Goal: Check status: Check status

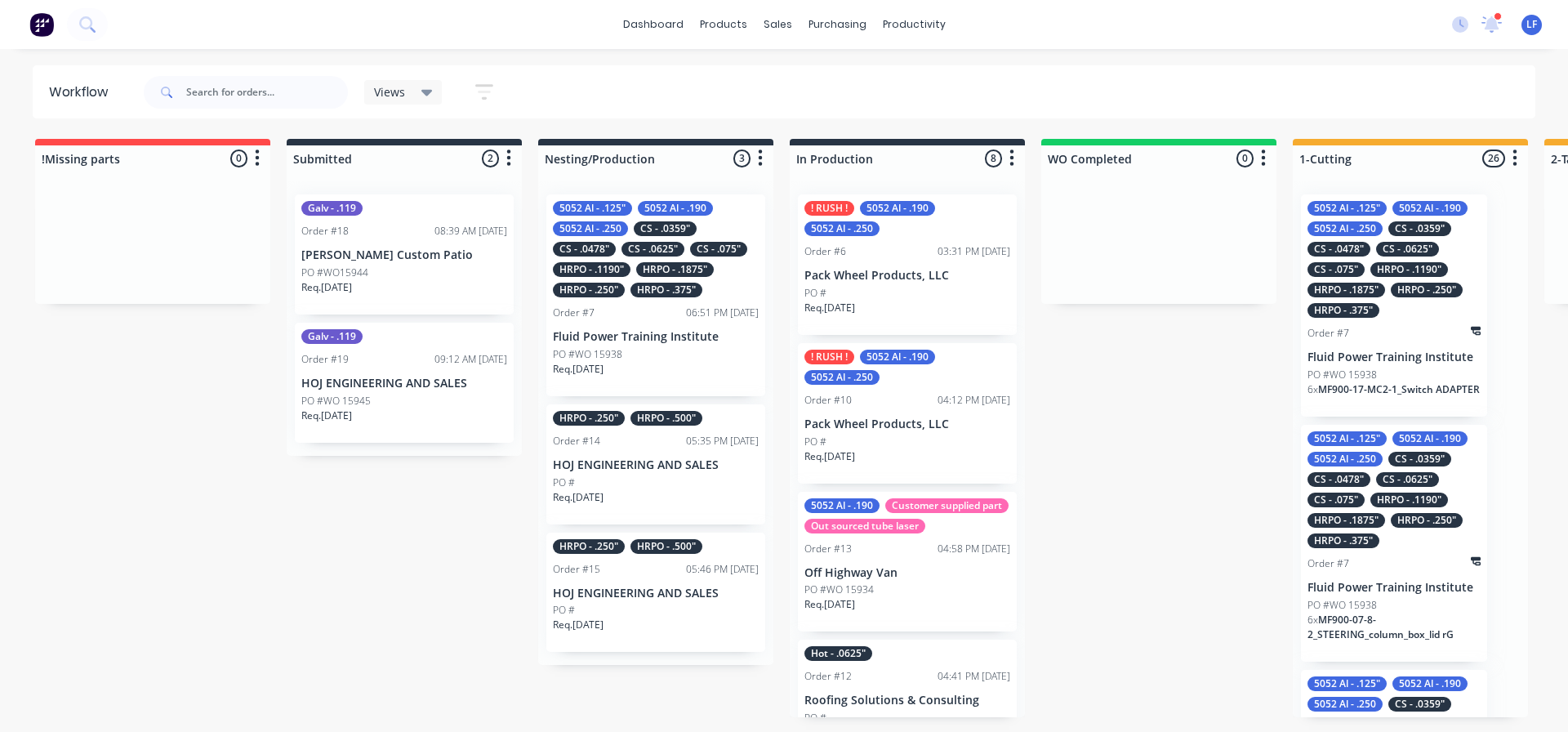
click at [372, 234] on div "Order #18 08:39 AM 08/10/25" at bounding box center [404, 230] width 206 height 15
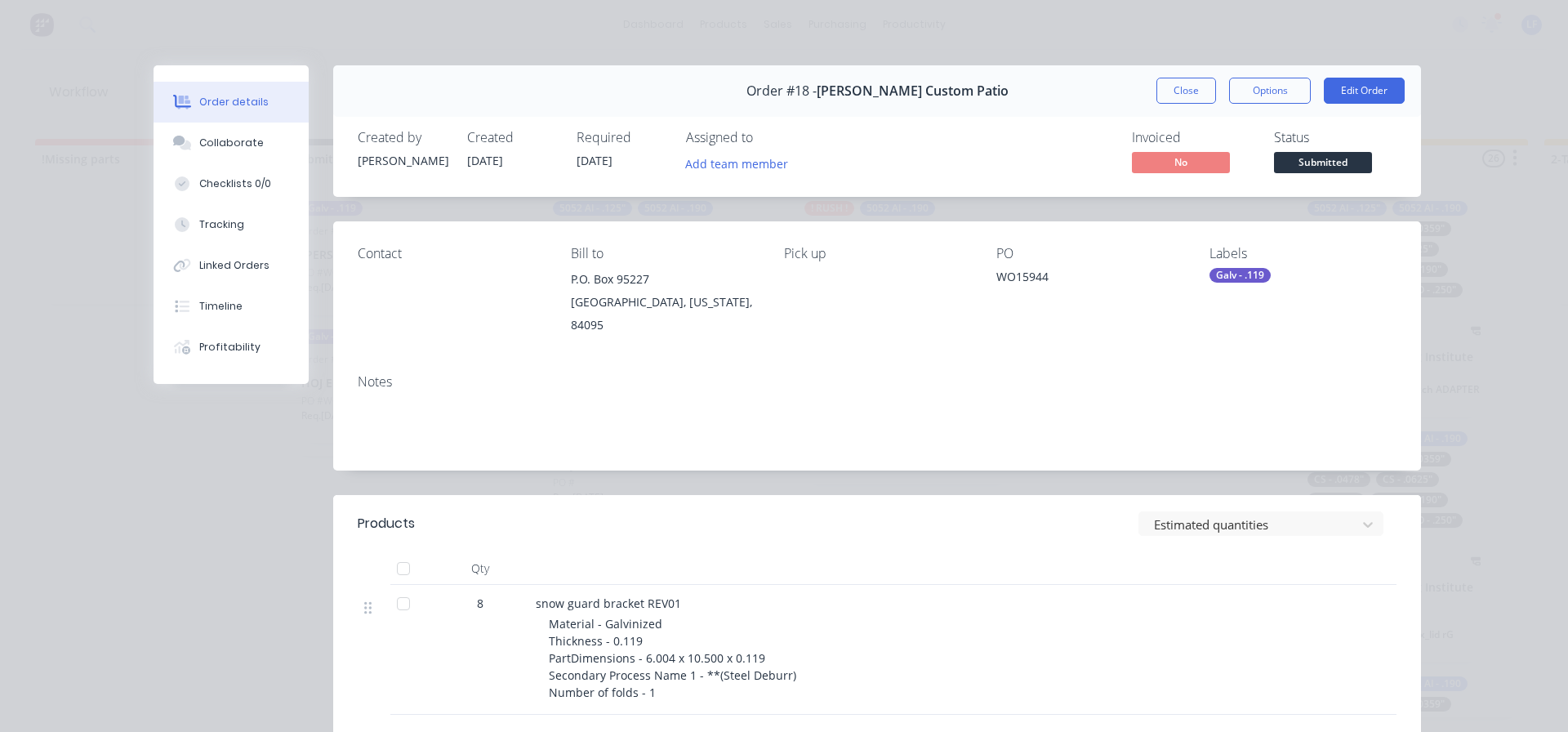
click at [1313, 149] on div "Status Submitted" at bounding box center [1336, 154] width 123 height 48
click at [1310, 160] on span "Submitted" at bounding box center [1323, 162] width 98 height 20
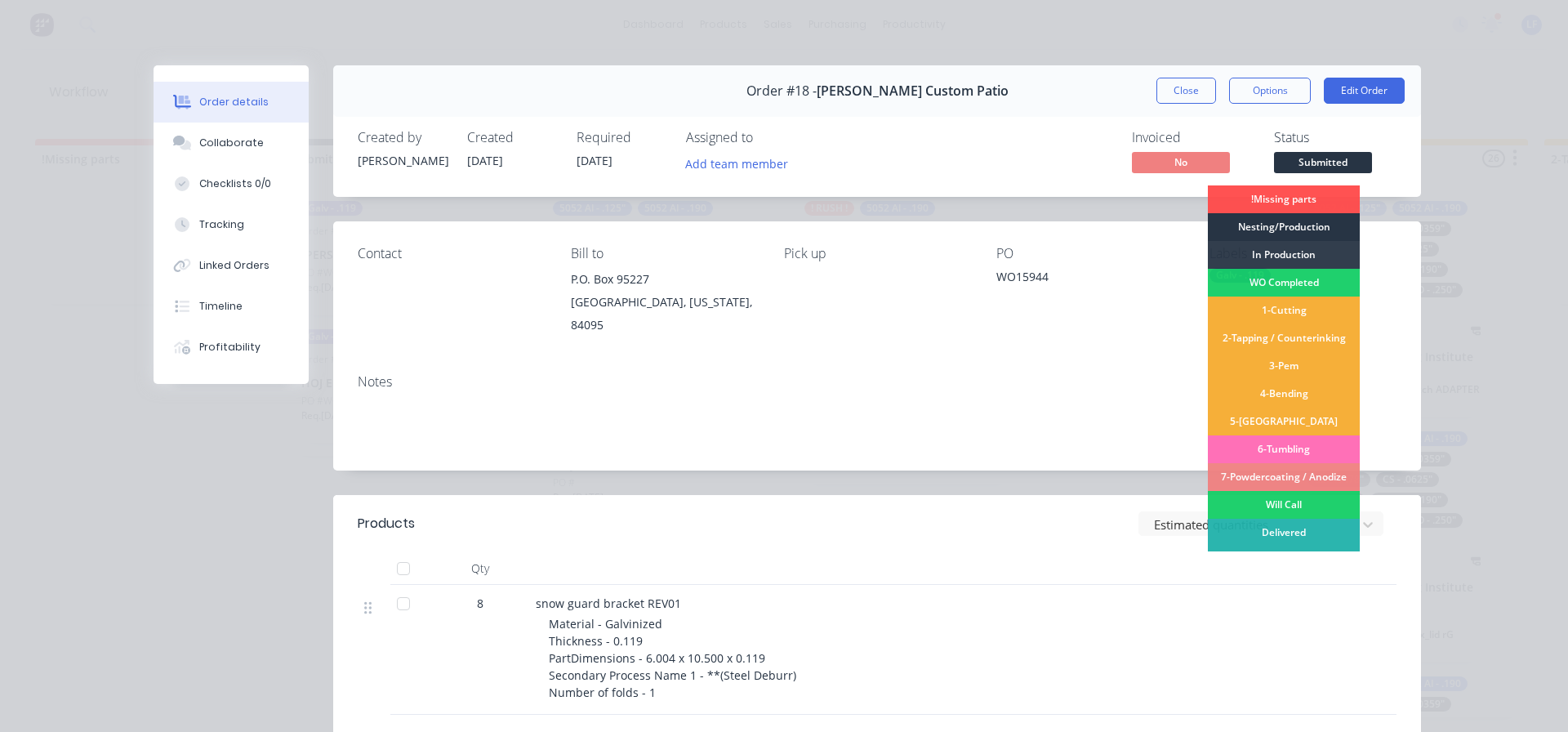
click at [1275, 229] on div "Nesting/Production" at bounding box center [1284, 227] width 152 height 28
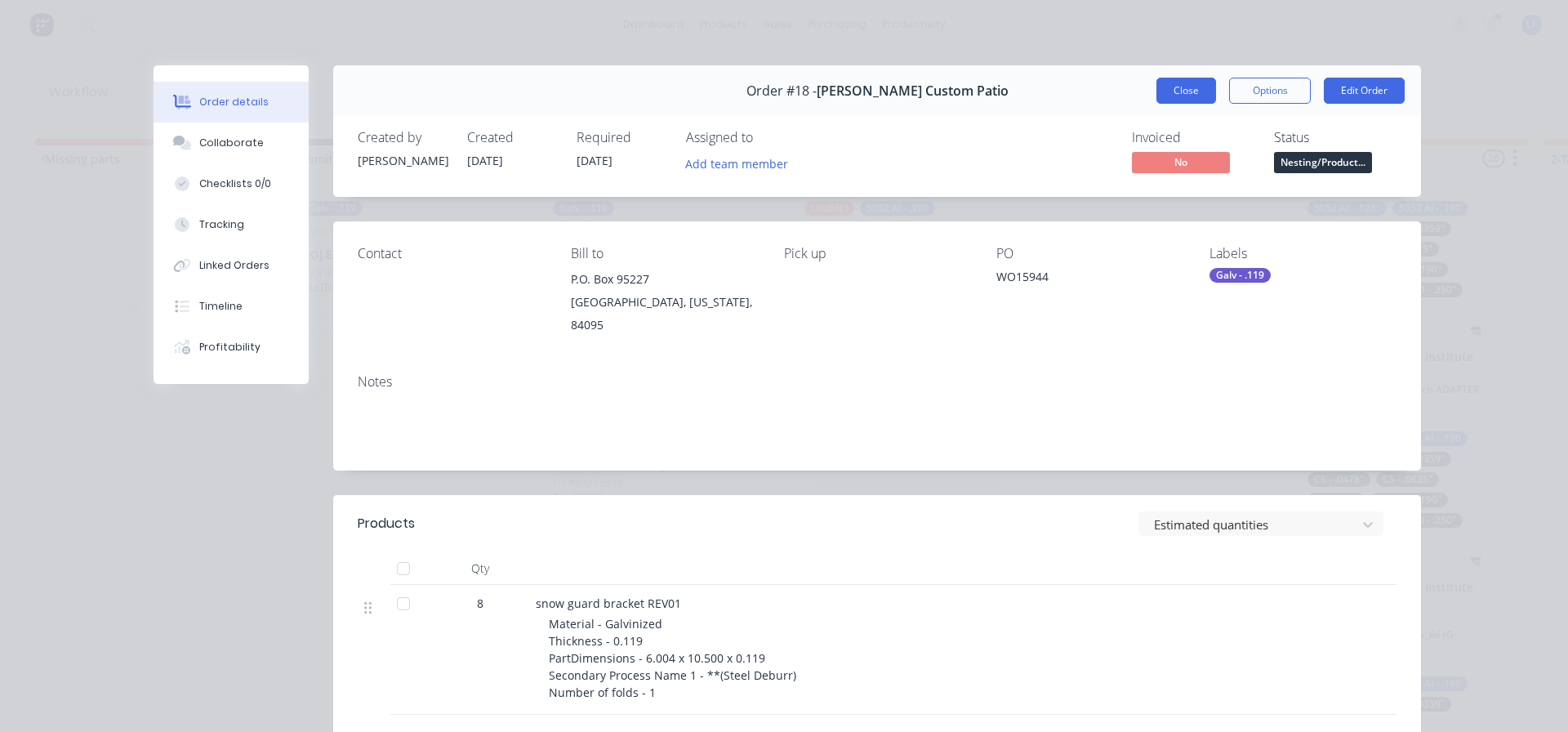
click at [1188, 86] on button "Close" at bounding box center [1187, 90] width 60 height 26
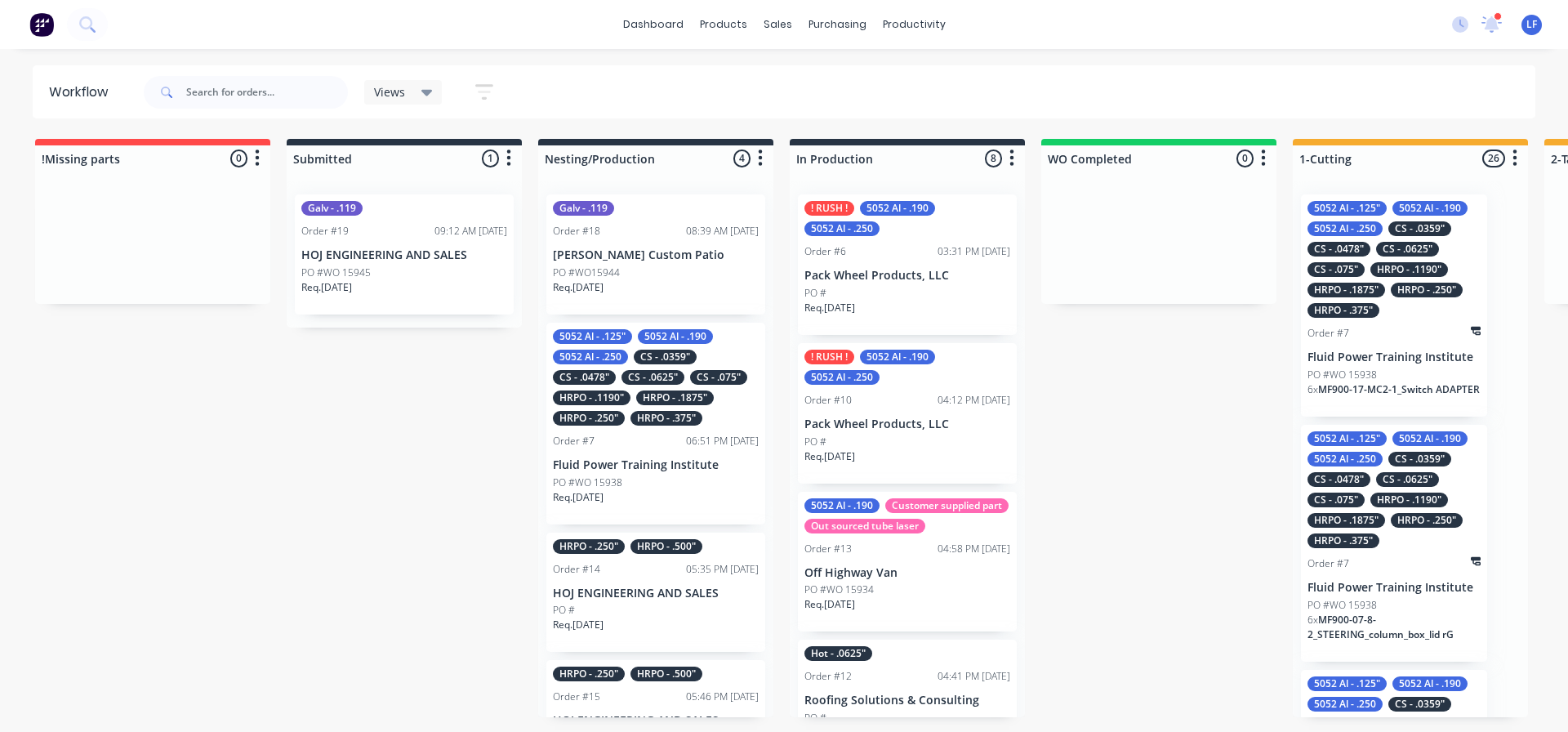
click at [388, 257] on p "HOJ ENGINEERING AND SALES" at bounding box center [404, 255] width 206 height 14
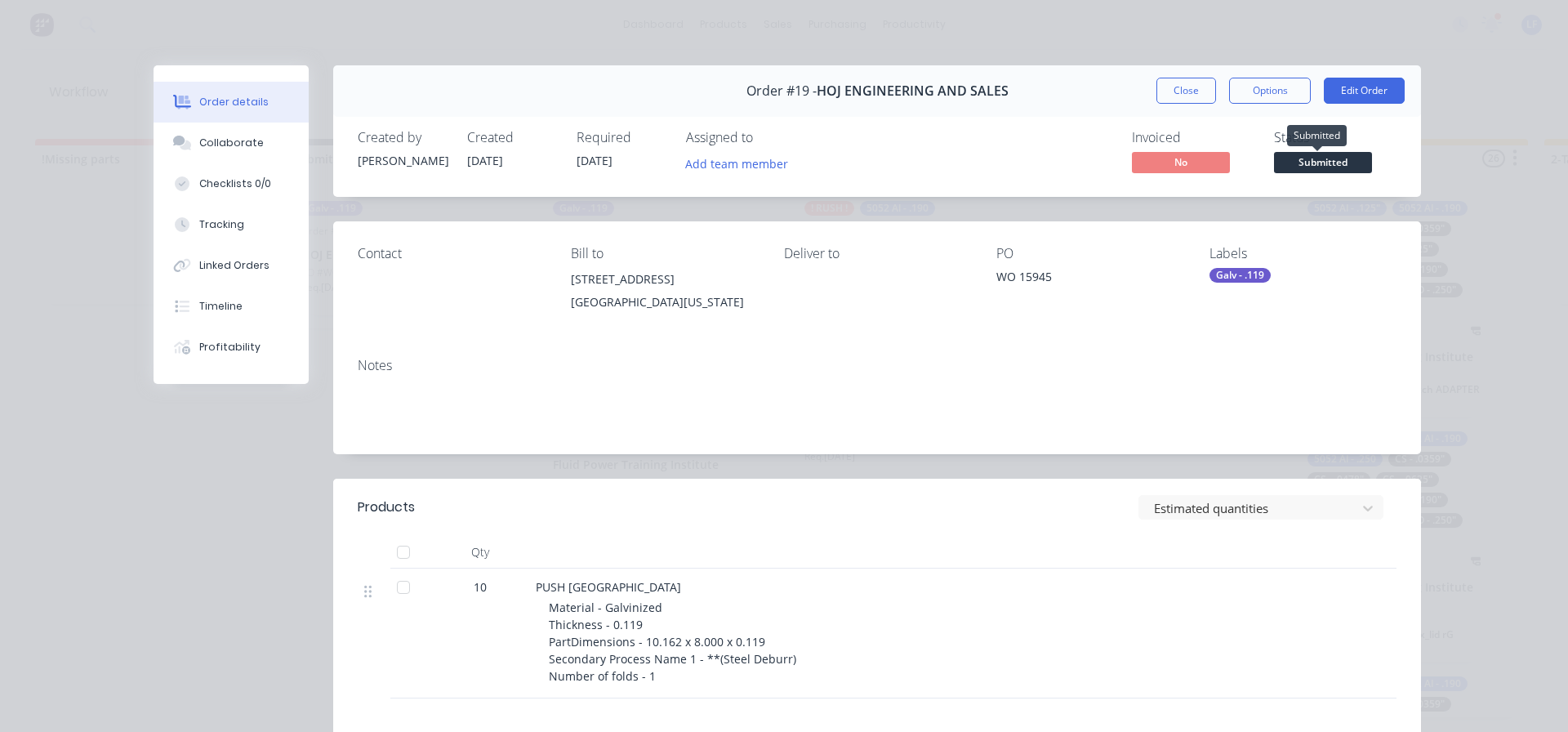
click at [1322, 162] on span "Submitted" at bounding box center [1323, 162] width 98 height 20
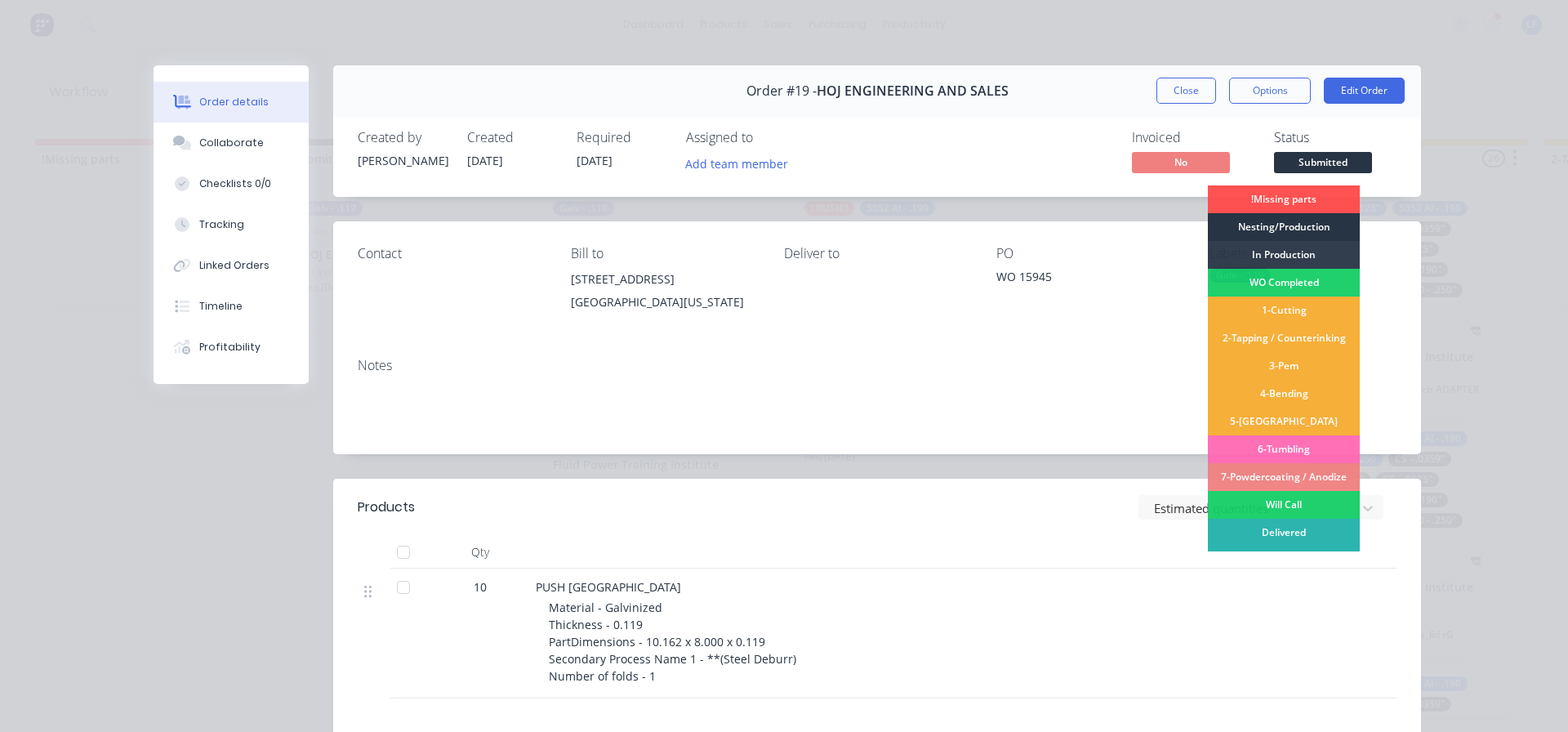
click at [1260, 228] on div "Nesting/Production" at bounding box center [1284, 227] width 152 height 28
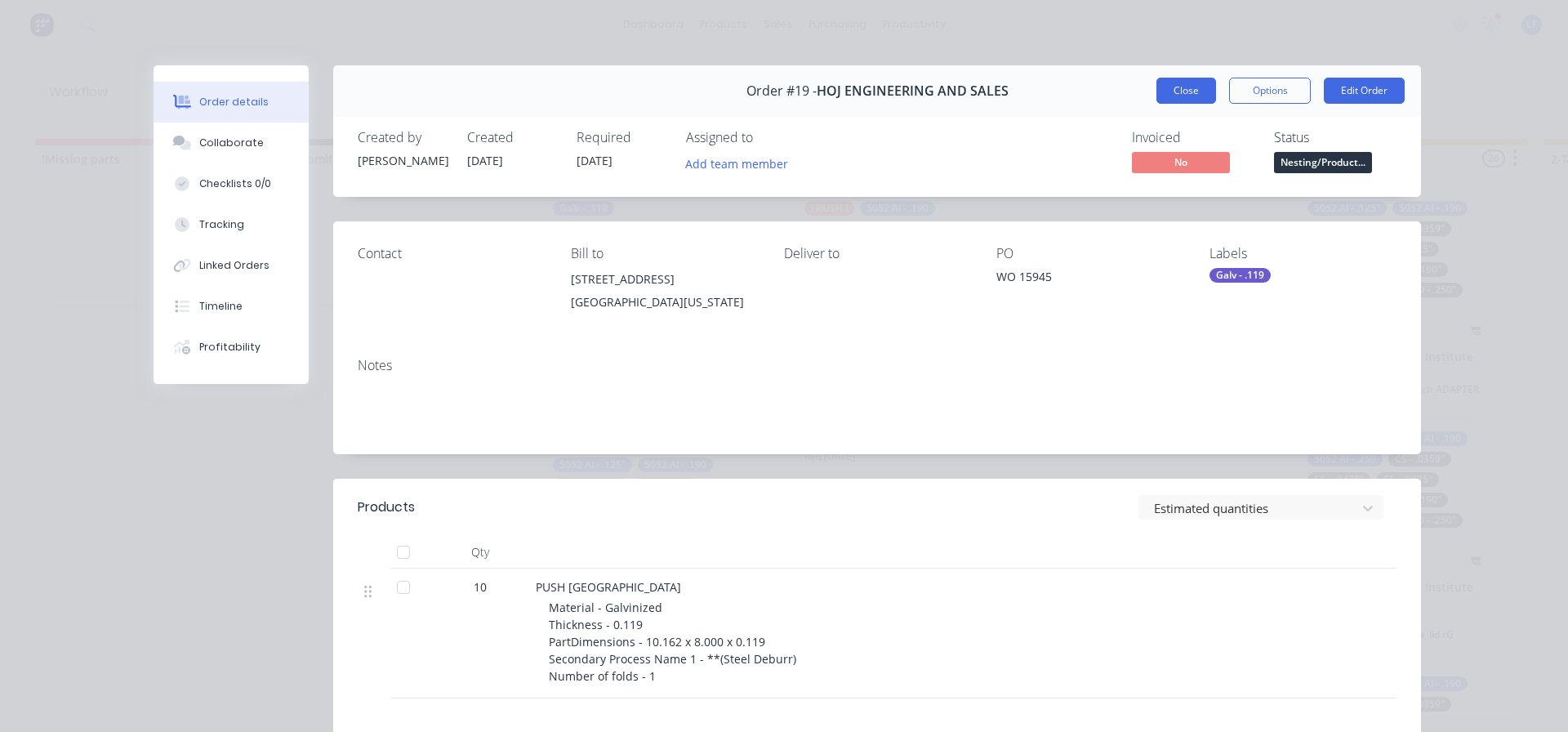
click at [1176, 96] on button "Close" at bounding box center [1187, 90] width 60 height 26
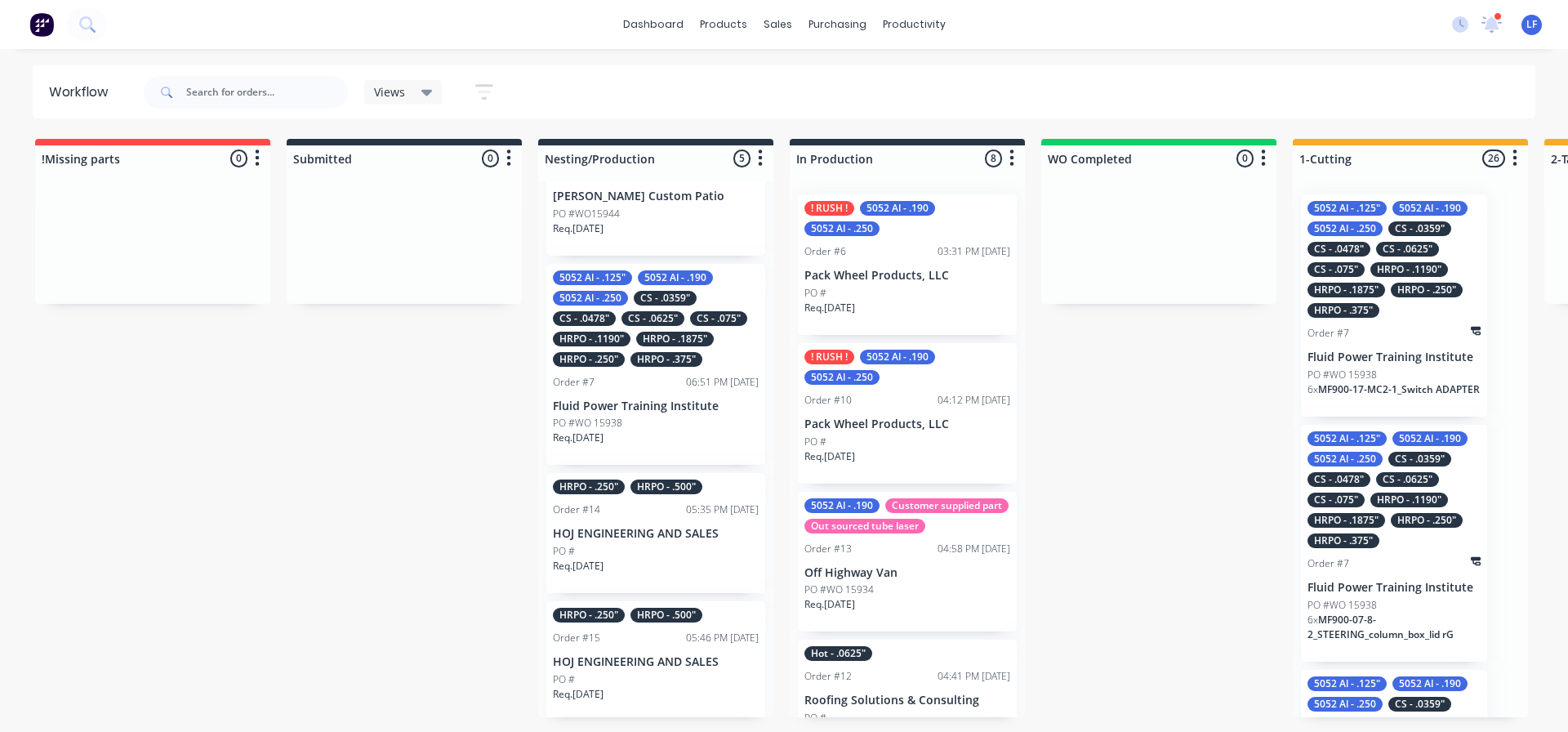
scroll to position [192, 0]
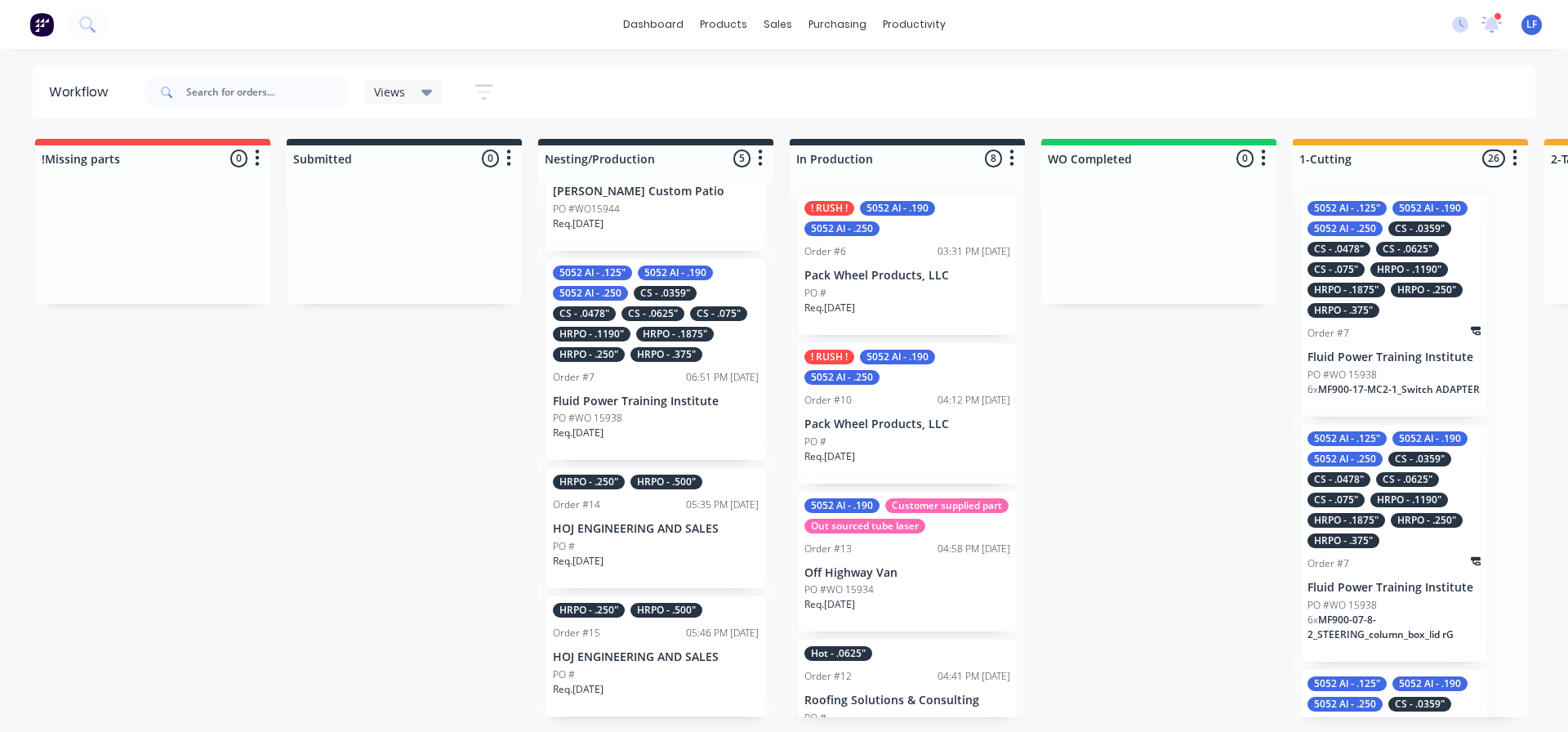
click at [612, 340] on div "HRPO - .1190"" at bounding box center [591, 334] width 78 height 15
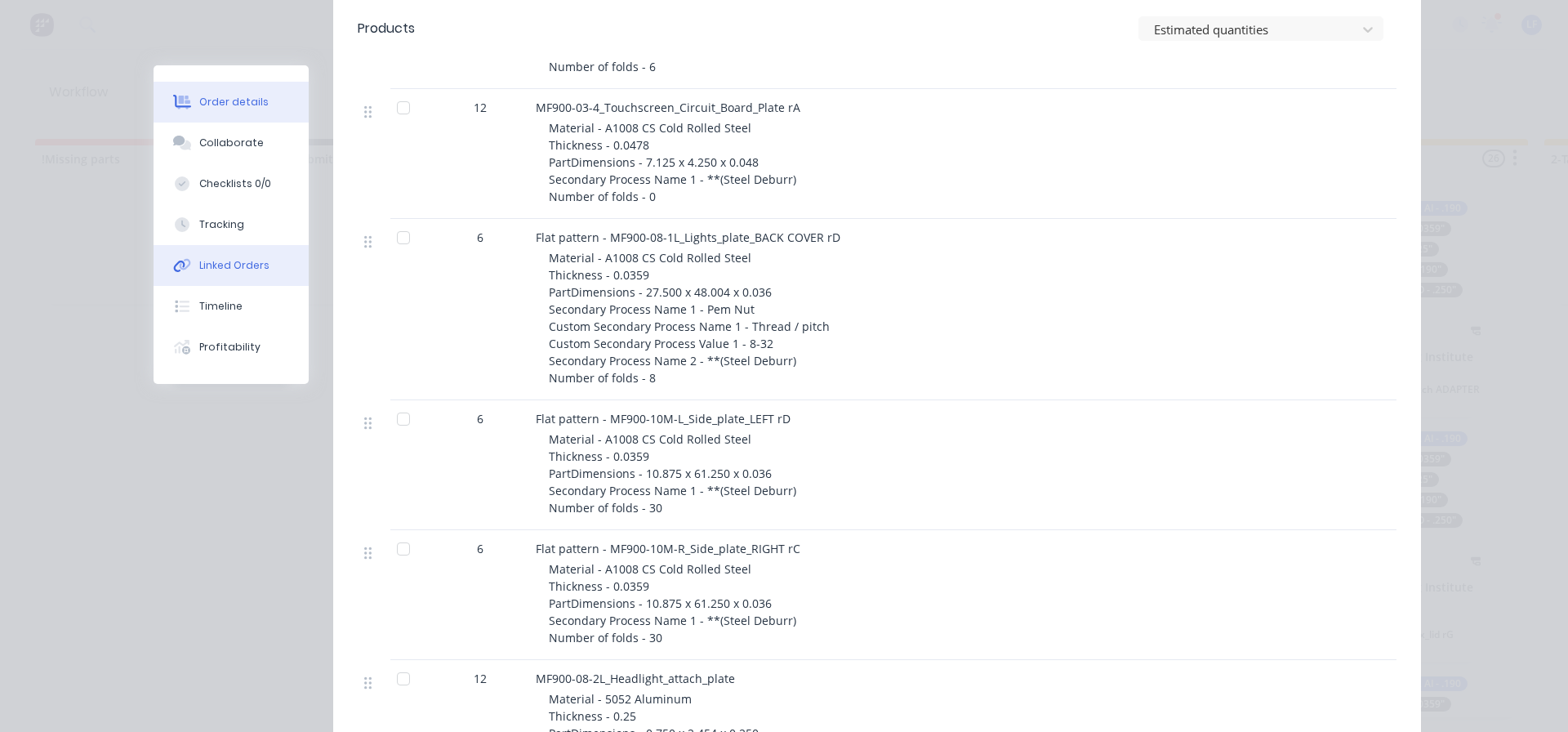
scroll to position [5308, 0]
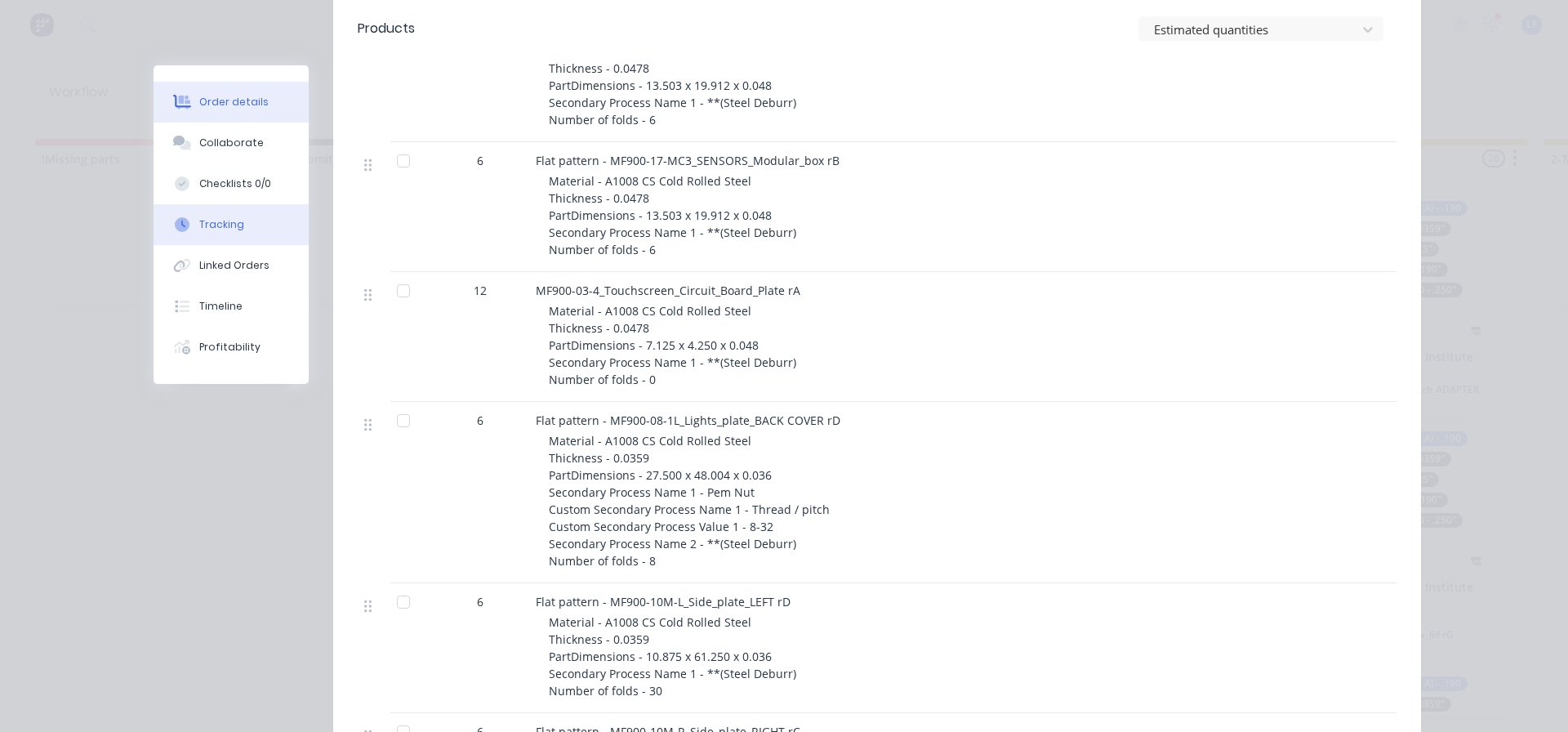
click at [216, 222] on div "Tracking" at bounding box center [222, 224] width 45 height 15
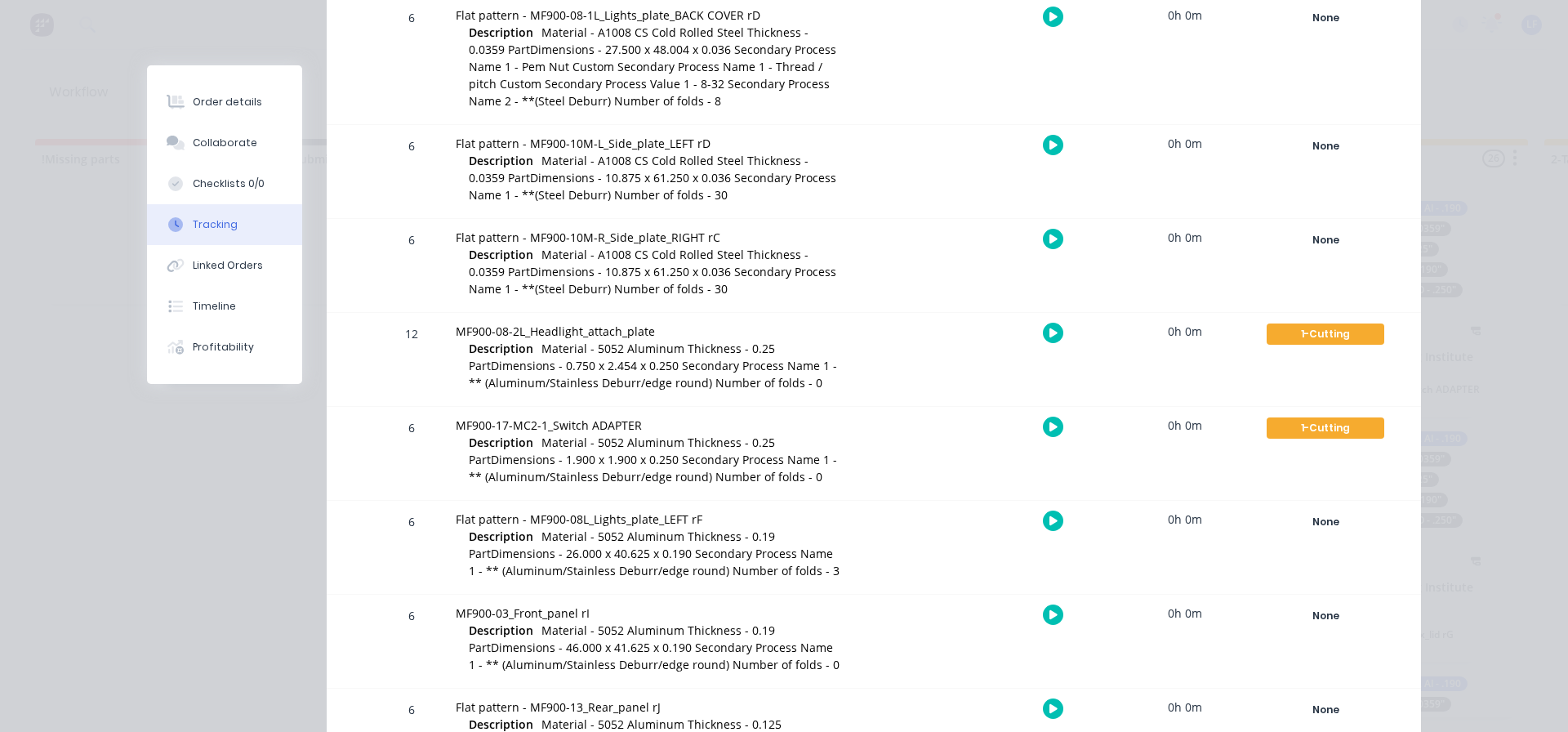
scroll to position [4199, 0]
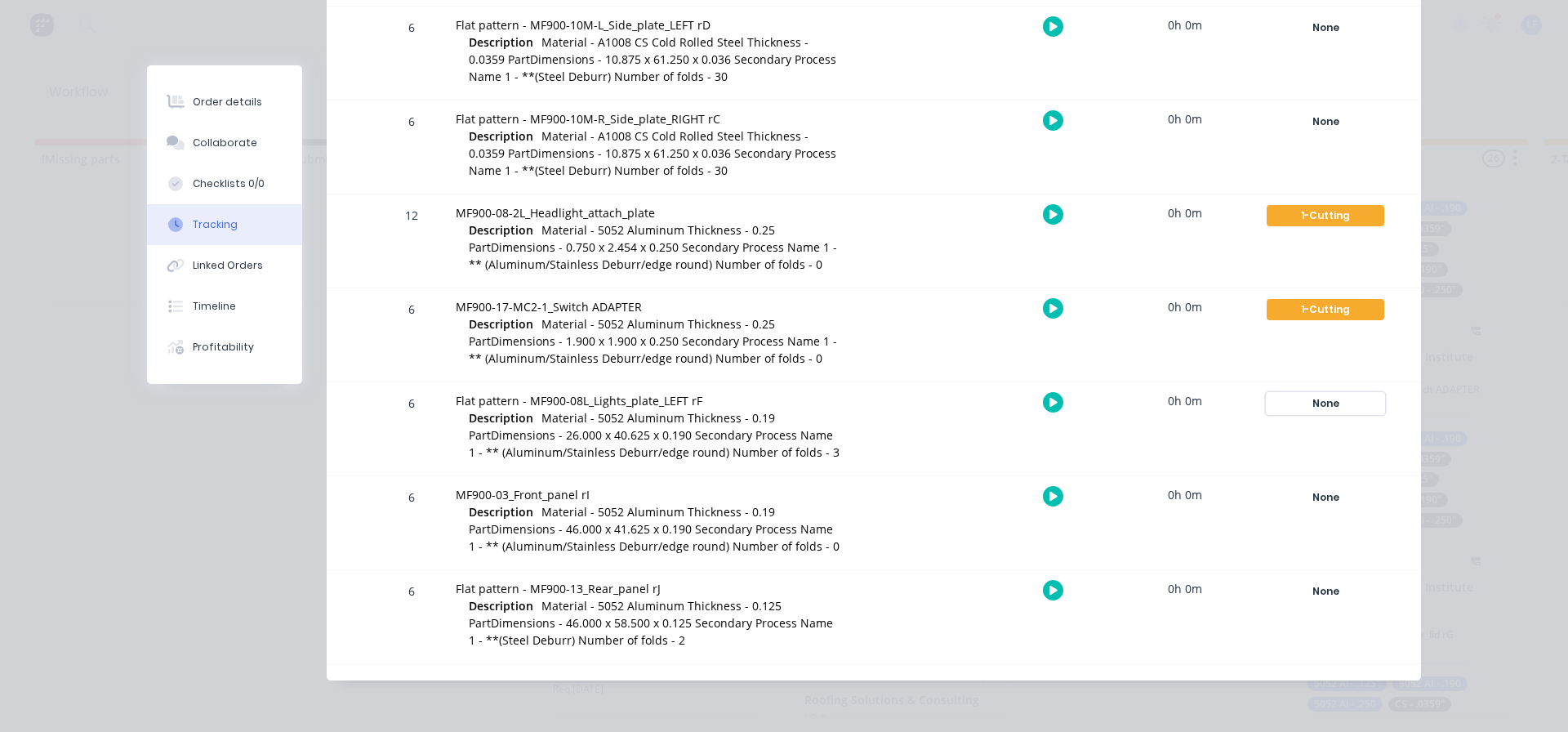
click at [1311, 409] on div "None" at bounding box center [1326, 404] width 118 height 21
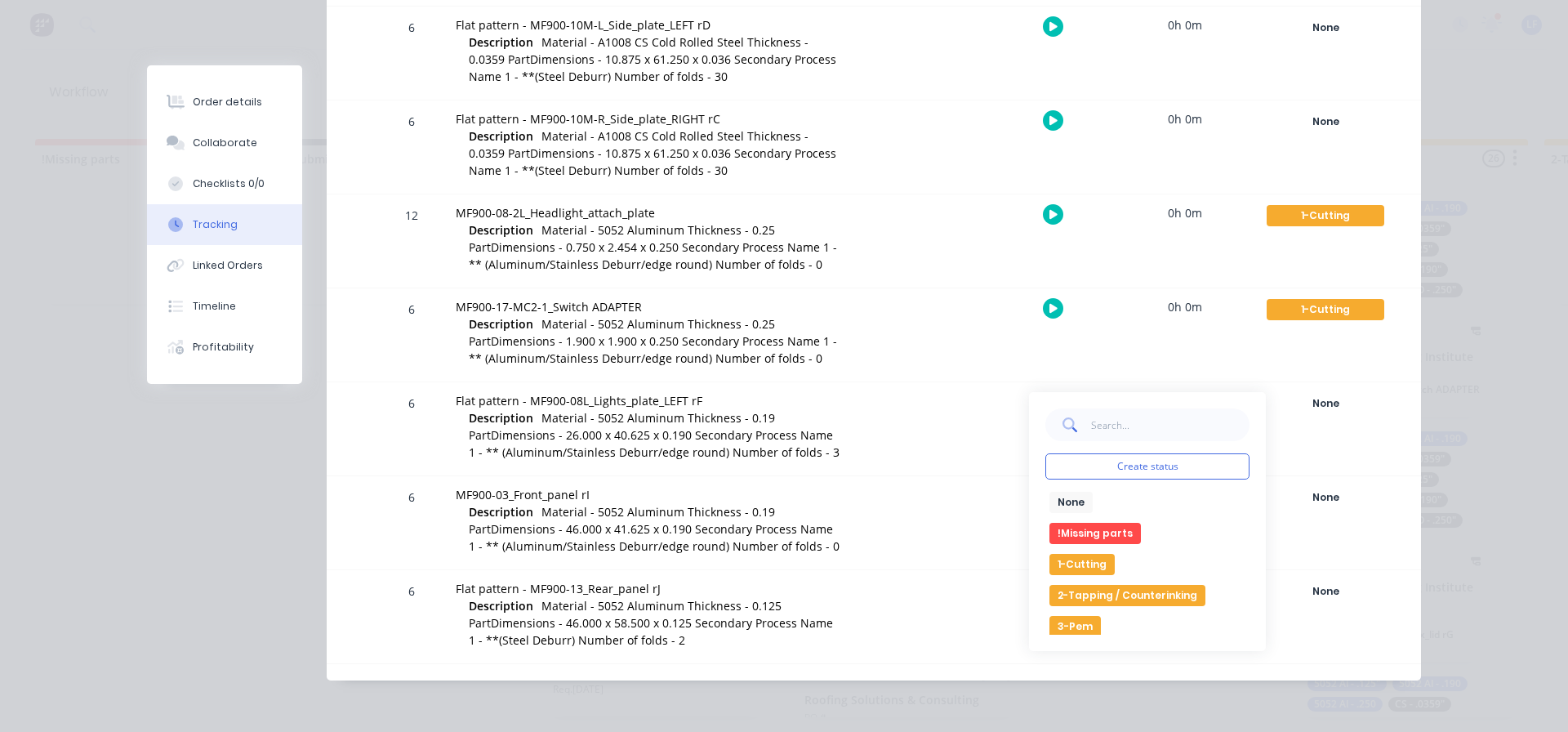
click at [1088, 564] on button "1-Cutting" at bounding box center [1082, 564] width 66 height 21
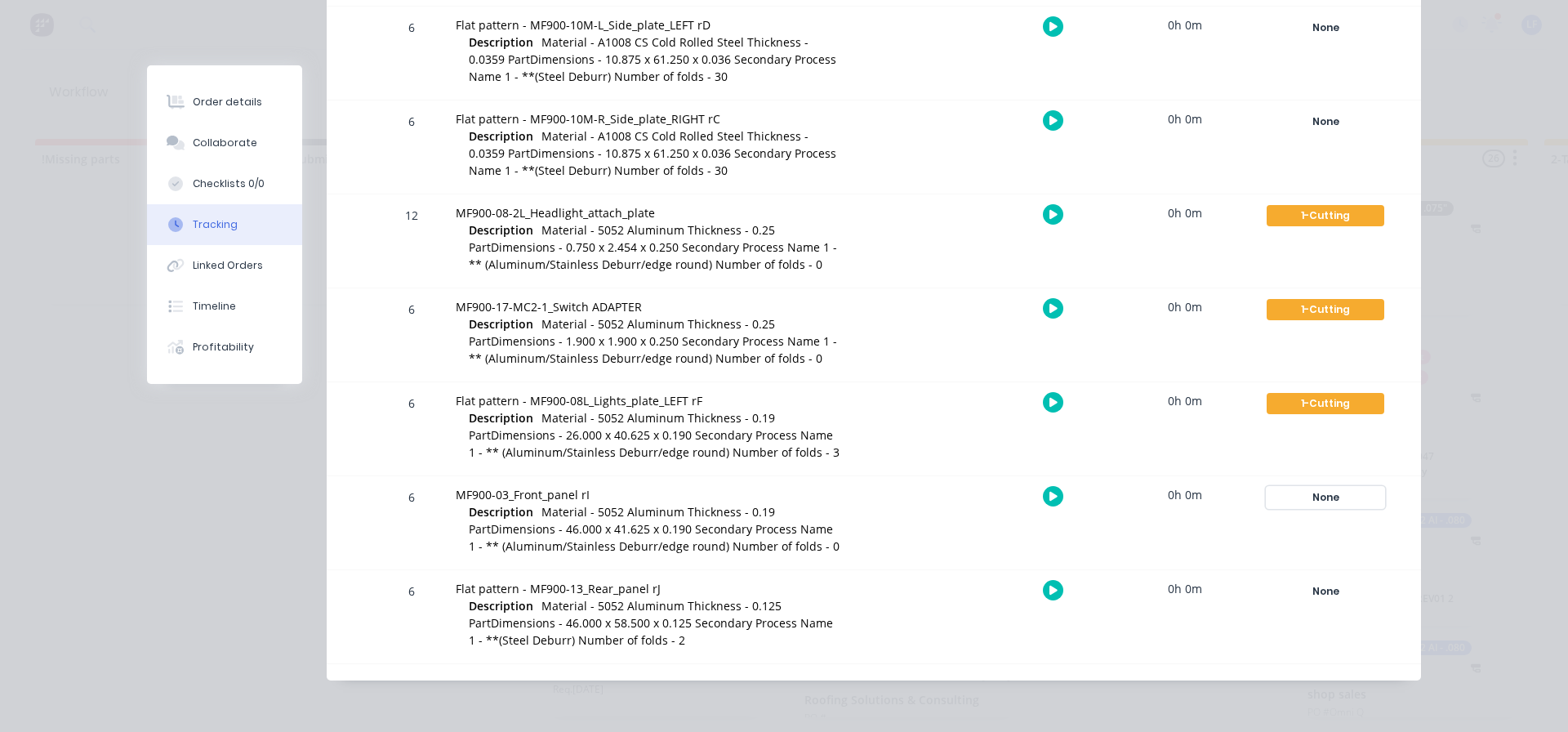
click at [1324, 496] on div "None" at bounding box center [1326, 497] width 118 height 21
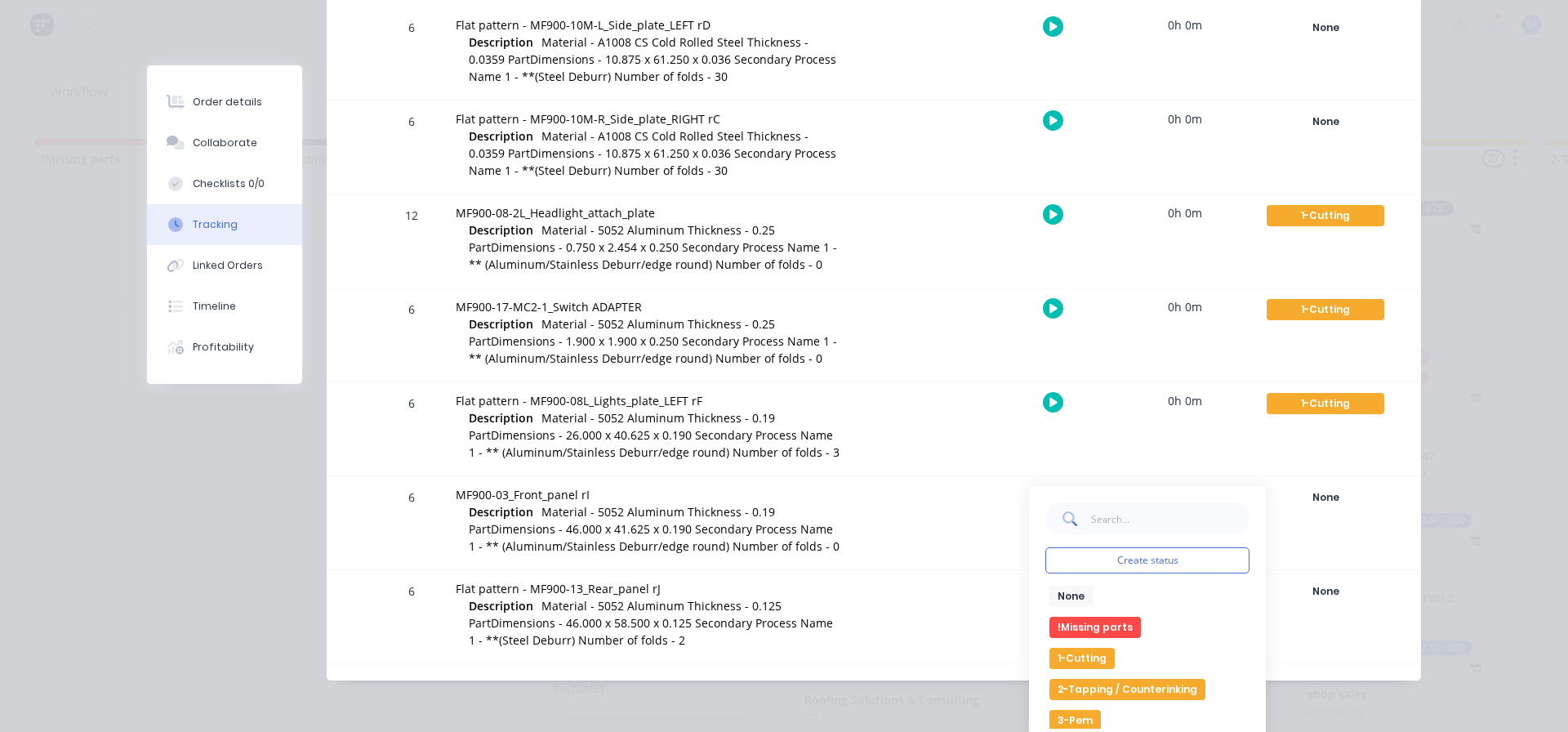
click at [1080, 657] on button "1-Cutting" at bounding box center [1082, 658] width 66 height 21
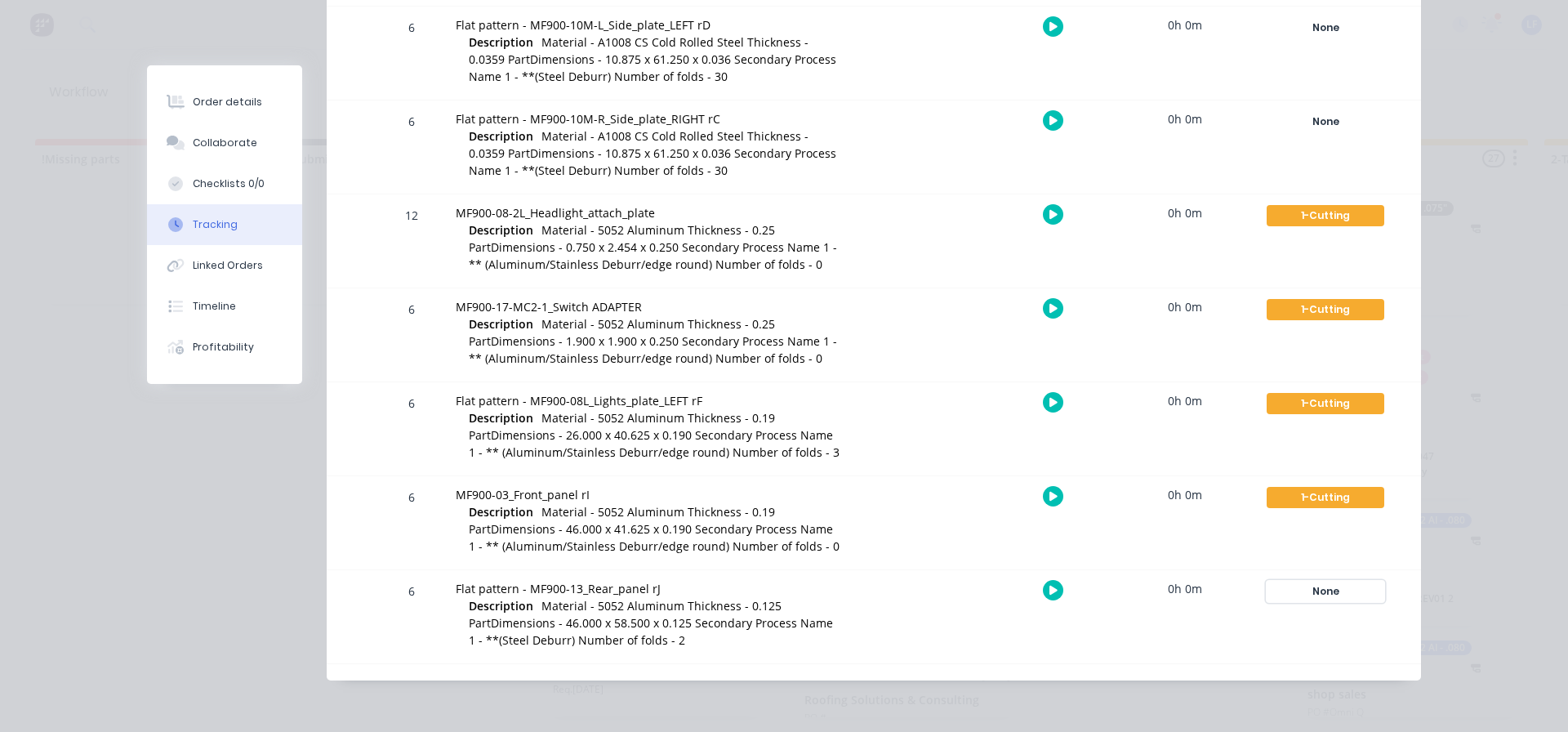
click at [1311, 595] on div "None" at bounding box center [1326, 591] width 118 height 21
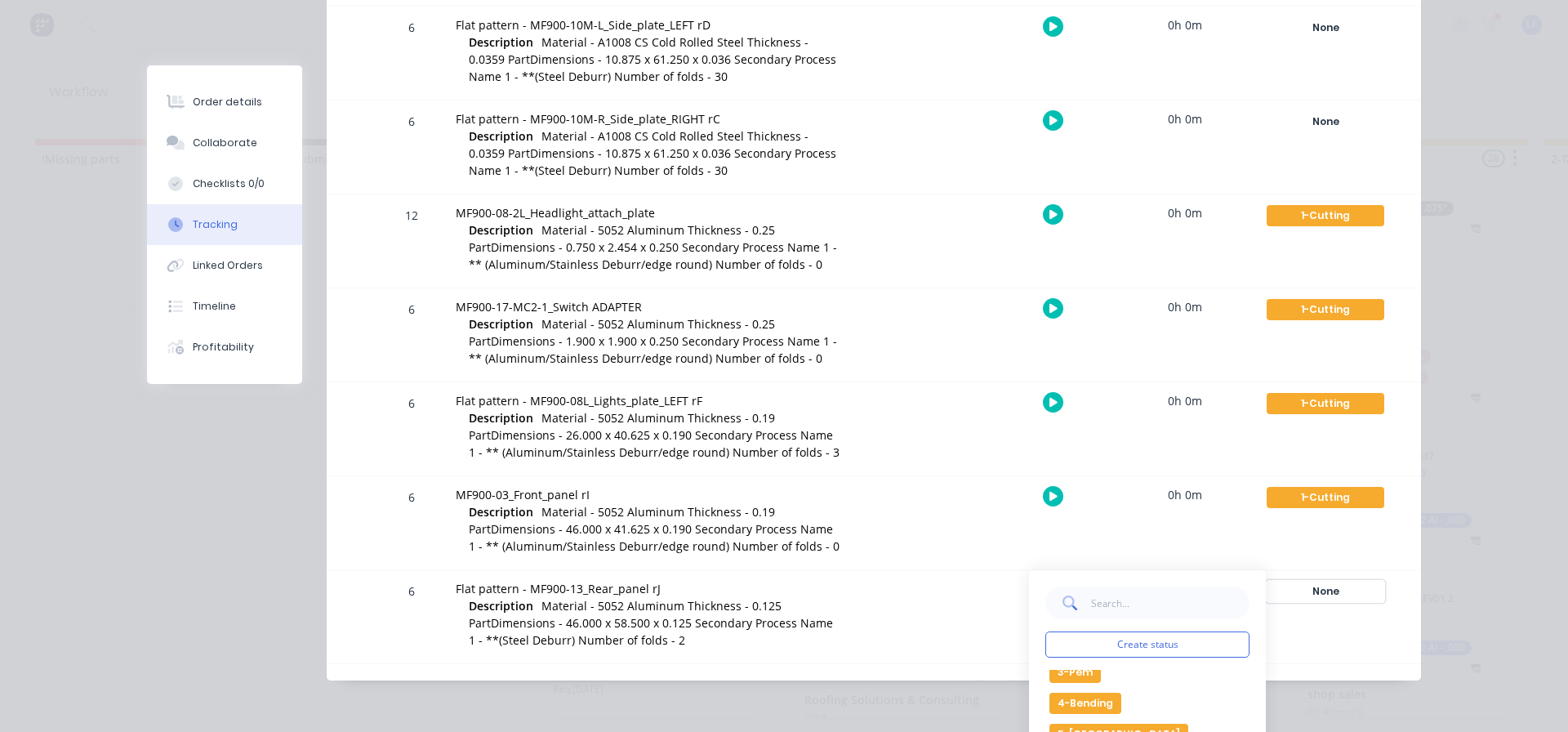
scroll to position [0, 0]
click at [1152, 577] on div "Create status None edit !Missing parts 1-Cutting 2-Tapping / Counterinking 3-Pe…" at bounding box center [1147, 700] width 237 height 259
click at [1087, 718] on button "1-Cutting" at bounding box center [1082, 721] width 66 height 21
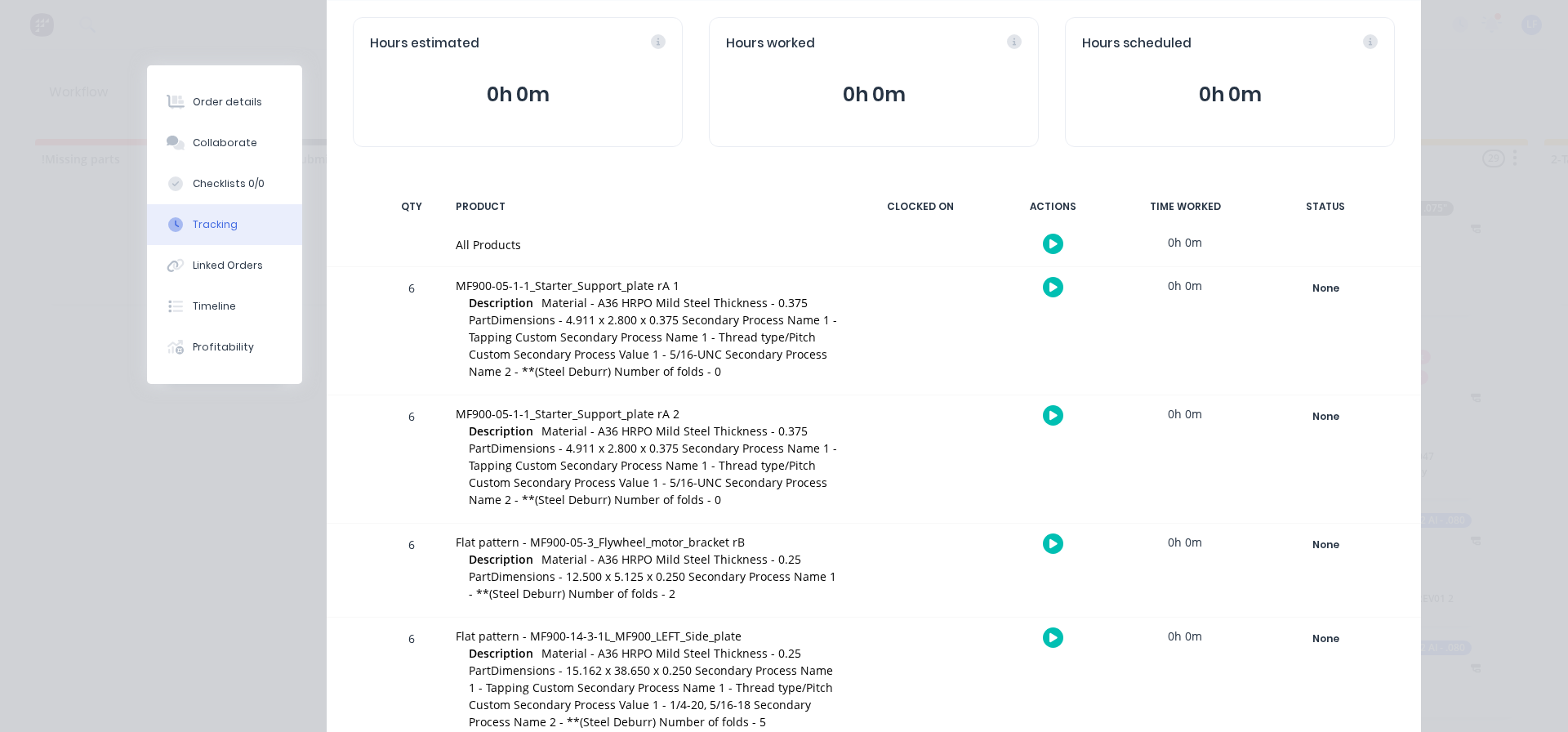
scroll to position [0, 0]
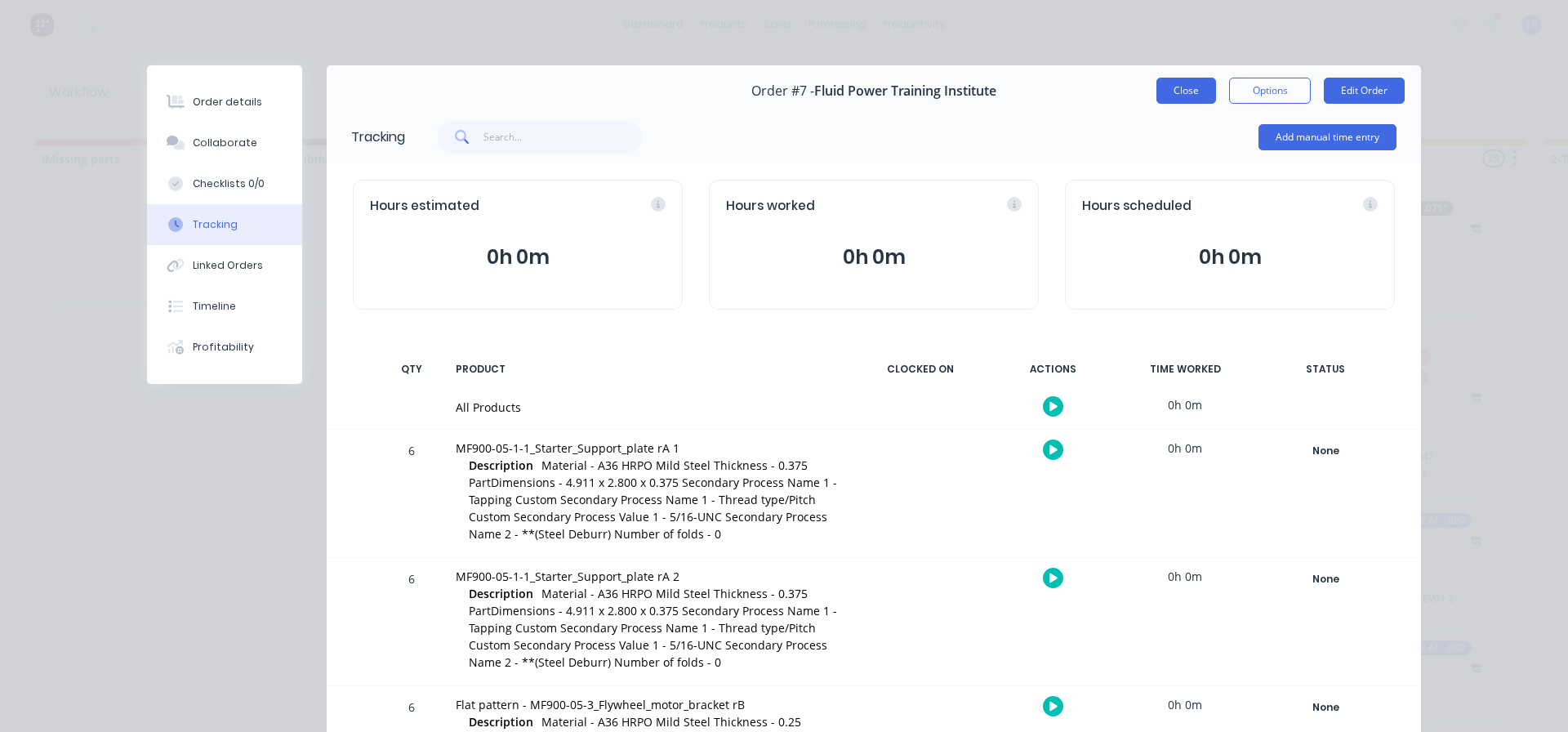
click at [1181, 88] on button "Close" at bounding box center [1187, 90] width 60 height 26
